Goal: Transaction & Acquisition: Obtain resource

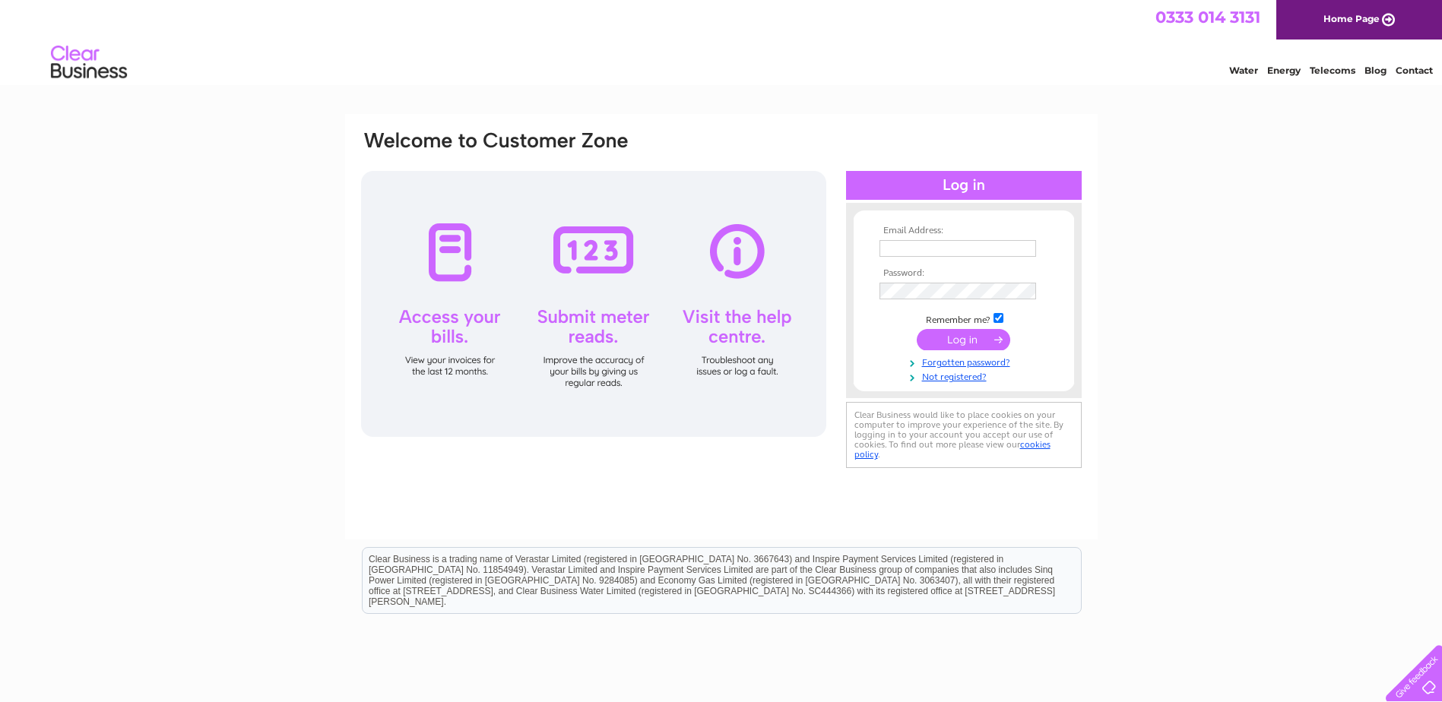
type input "accounts@rainheath.co.uk"
click at [950, 341] on input "submit" at bounding box center [963, 339] width 93 height 21
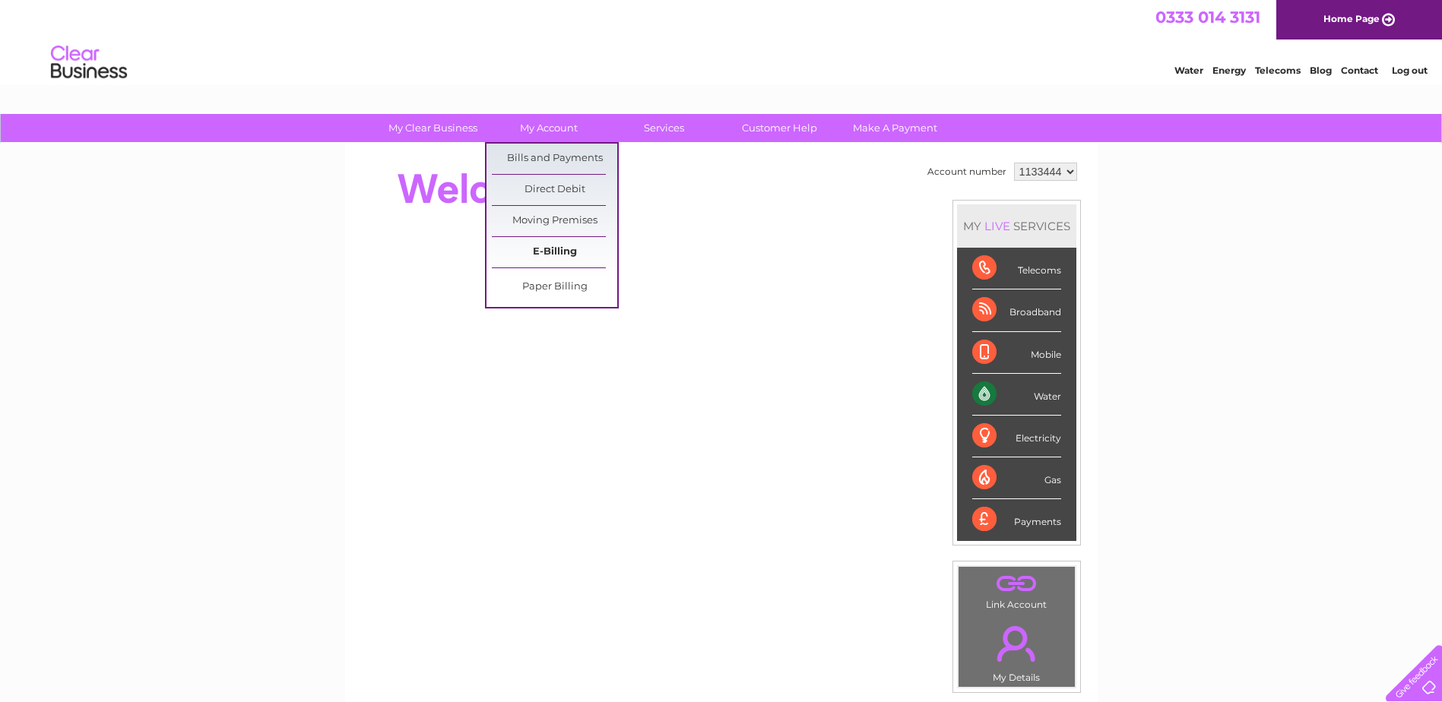
click at [567, 245] on link "E-Billing" at bounding box center [554, 252] width 125 height 30
click at [575, 154] on link "Bills and Payments" at bounding box center [554, 159] width 125 height 30
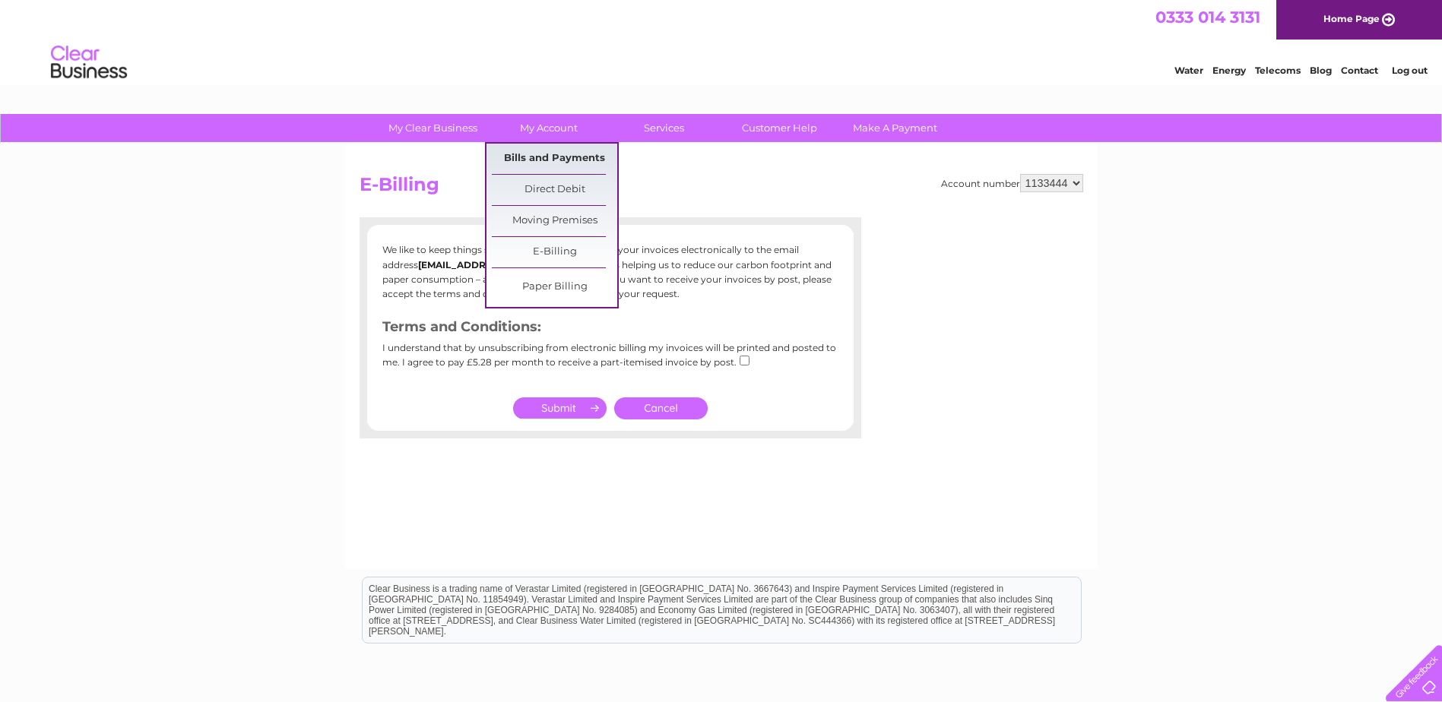
click at [554, 149] on link "Bills and Payments" at bounding box center [554, 159] width 125 height 30
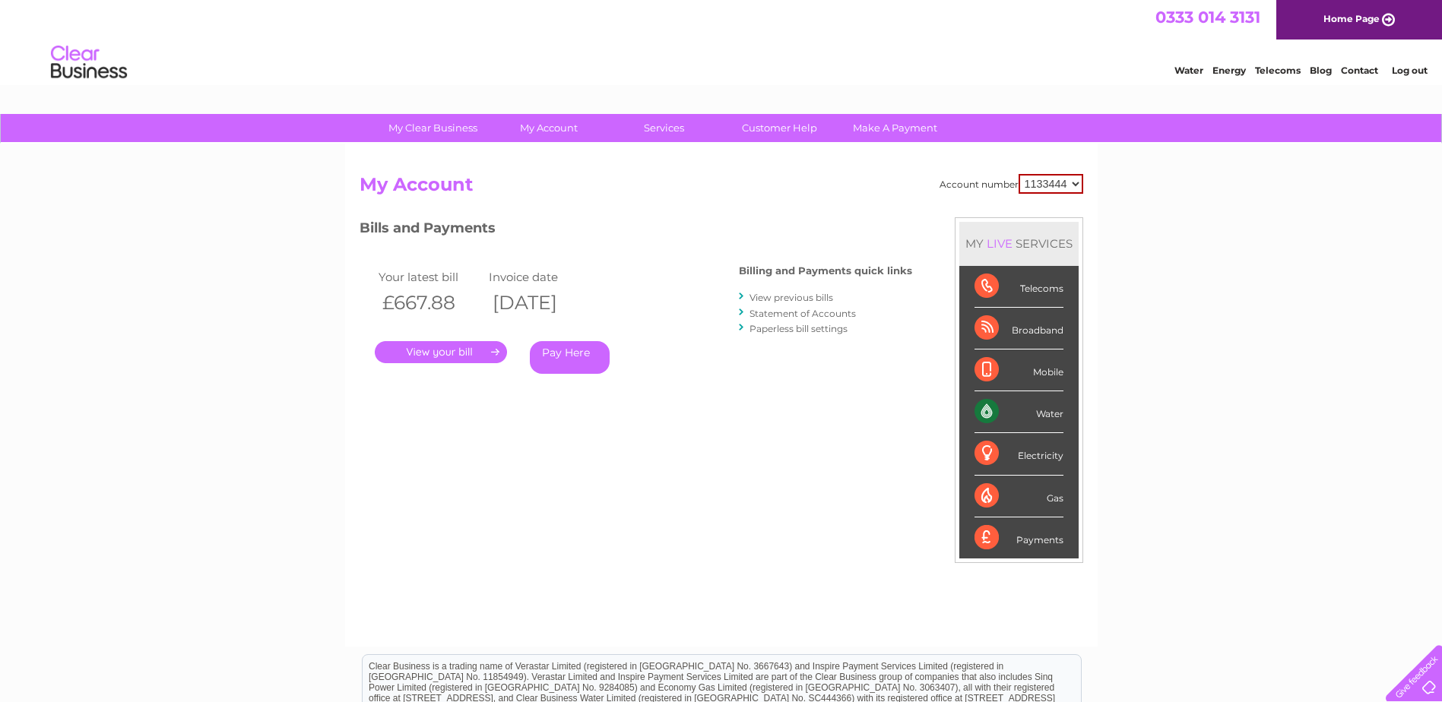
click at [1050, 184] on select "1133444 1135373 1135377 1137722 1137723 1137724 1138833" at bounding box center [1051, 184] width 65 height 20
select select "1137723"
click at [1019, 174] on select "1133444 1135373 1135377 1137722 1137723 1137724 1138833" at bounding box center [1051, 184] width 65 height 20
click at [414, 355] on link "." at bounding box center [441, 352] width 132 height 22
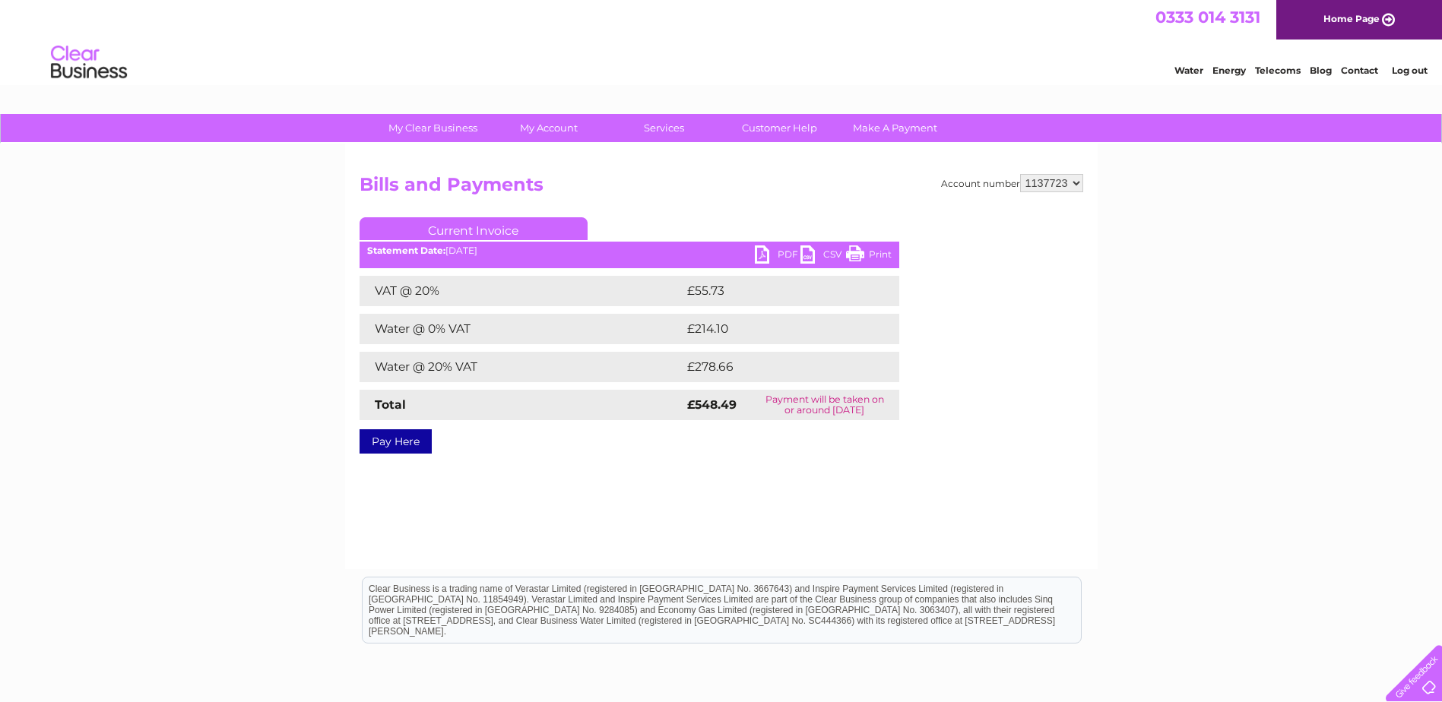
click at [783, 253] on link "PDF" at bounding box center [778, 257] width 46 height 22
click at [1049, 176] on select "1133444 1135373 1135377 1137722 1137723 1137724 1138833" at bounding box center [1051, 183] width 63 height 18
select select "1133444"
click at [1021, 174] on select "1133444 1135373 1135377 1137722 1137723 1137724 1138833" at bounding box center [1051, 183] width 63 height 18
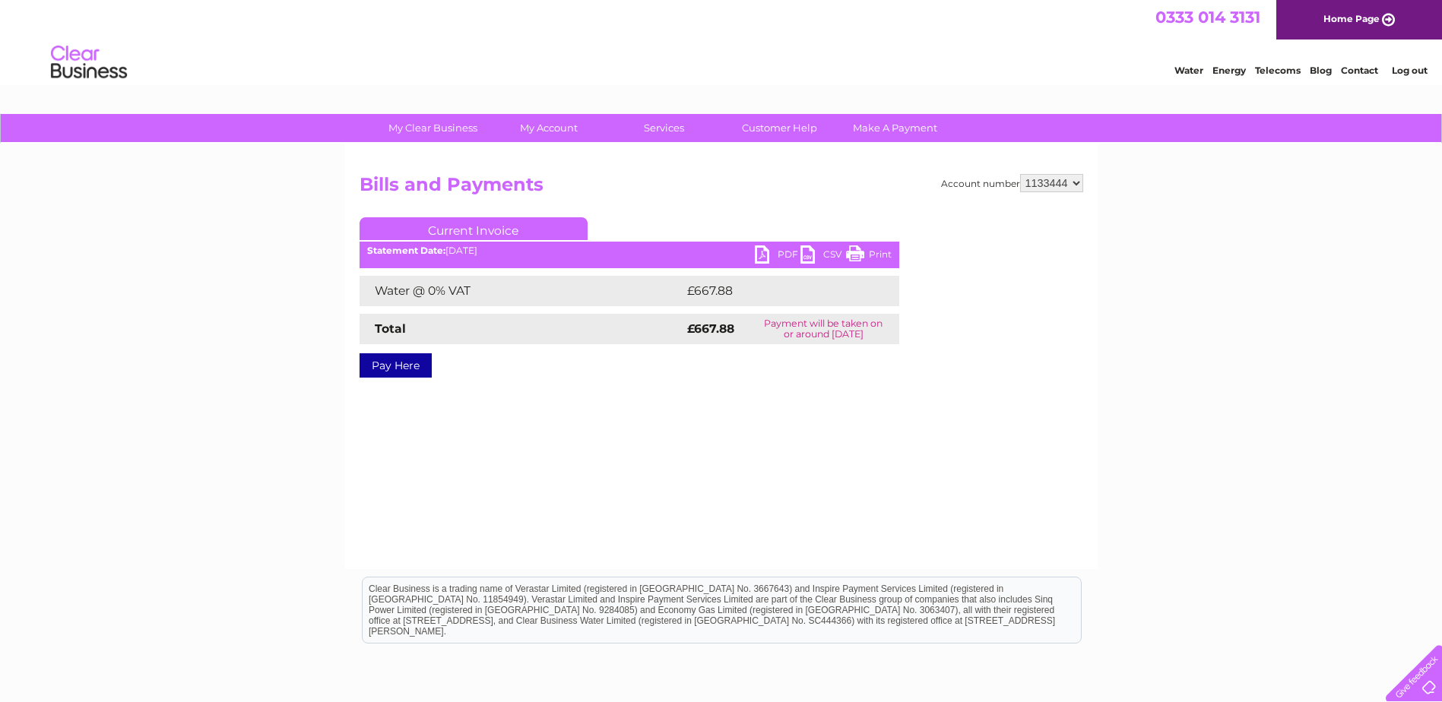
click at [776, 249] on link "PDF" at bounding box center [778, 257] width 46 height 22
click at [1045, 179] on select "1133444 1135373 1135377 1137722 1137723 1137724 1138833" at bounding box center [1051, 183] width 63 height 18
select select "1135373"
click at [1021, 174] on select "1133444 1135373 1135377 1137722 1137723 1137724 1138833" at bounding box center [1051, 183] width 63 height 18
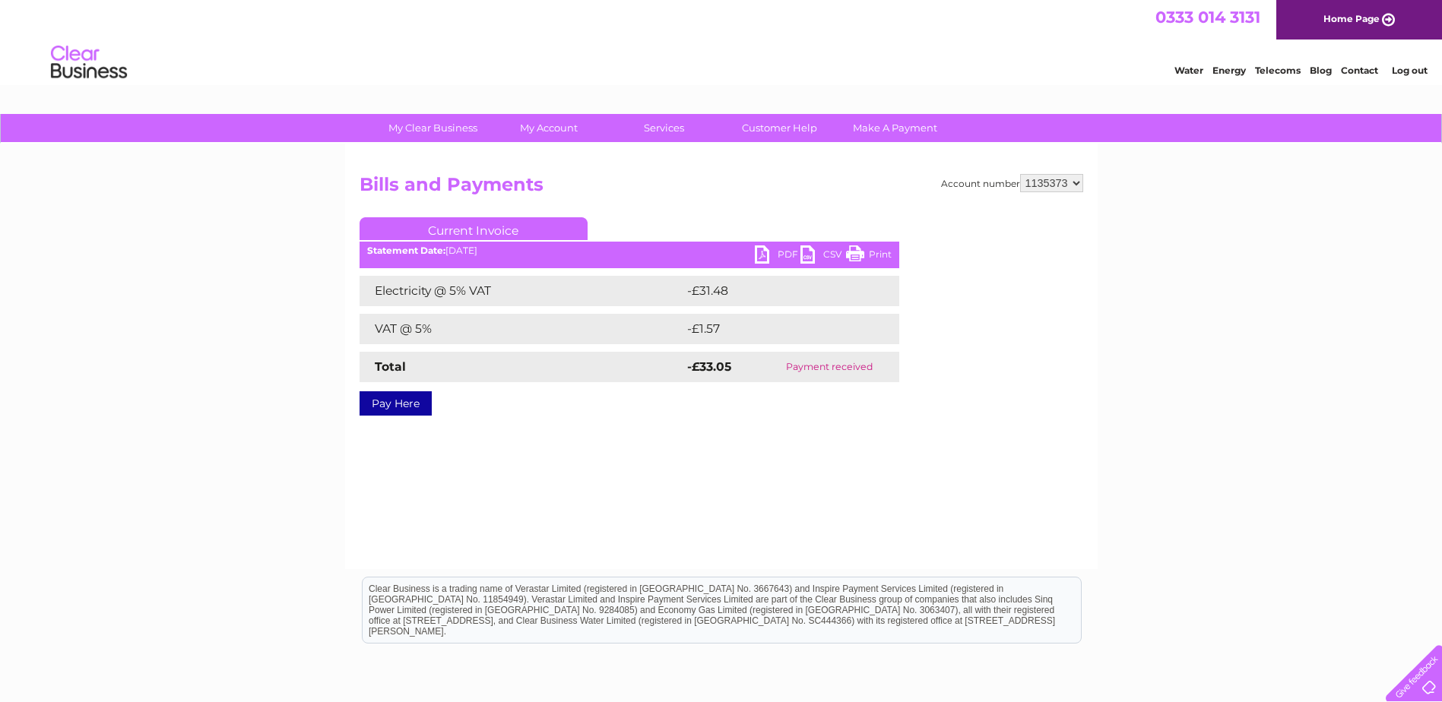
click at [1044, 182] on select "1133444 1135373 1135377 1137722 1137723 1137724 1138833" at bounding box center [1051, 183] width 63 height 18
select select "1135377"
click at [1021, 174] on select "1133444 1135373 1135377 1137722 1137723 1137724 1138833" at bounding box center [1051, 183] width 63 height 18
click at [1060, 185] on select "1133444 1135373 1135377 1137722 1137723 1137724 1138833" at bounding box center [1051, 183] width 63 height 18
click at [1021, 174] on select "1133444 1135373 1135377 1137722 1137723 1137724 1138833" at bounding box center [1051, 183] width 63 height 18
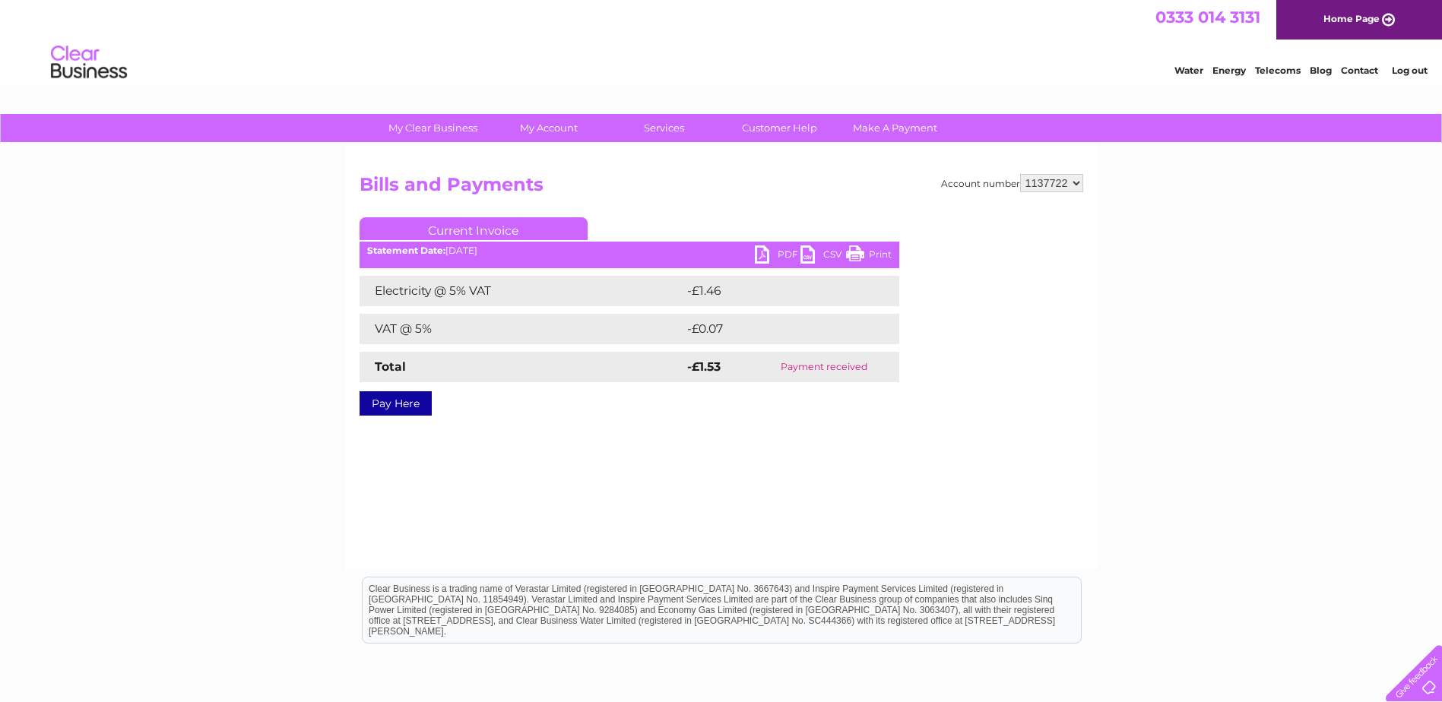
click at [1048, 181] on select "1133444 1135373 1135377 1137722 1137723 1137724 1138833" at bounding box center [1051, 183] width 63 height 18
select select "1137723"
click at [1021, 174] on select "1133444 1135373 1135377 1137722 1137723 1137724 1138833" at bounding box center [1051, 183] width 63 height 18
